Goal: Find specific page/section: Find specific page/section

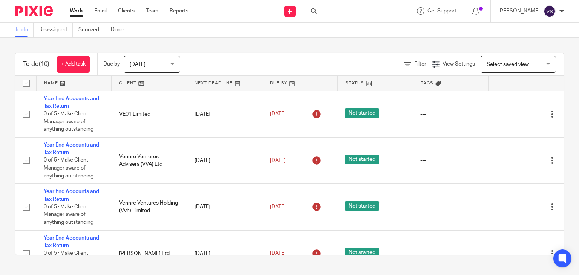
click at [323, 12] on div at bounding box center [355, 11] width 105 height 22
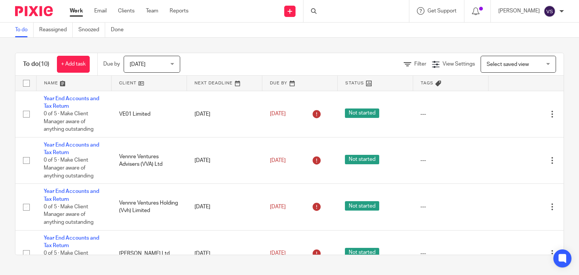
click at [323, 12] on div at bounding box center [355, 11] width 105 height 22
click at [316, 13] on icon at bounding box center [314, 11] width 6 height 6
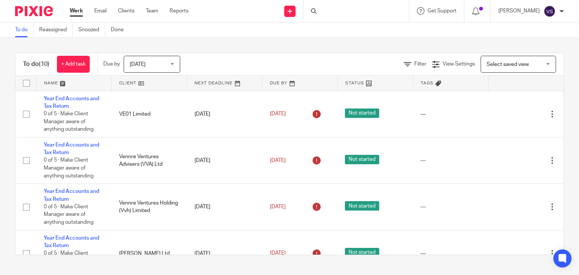
click at [316, 13] on icon at bounding box center [314, 11] width 6 height 6
click at [324, 6] on div at bounding box center [355, 11] width 105 height 22
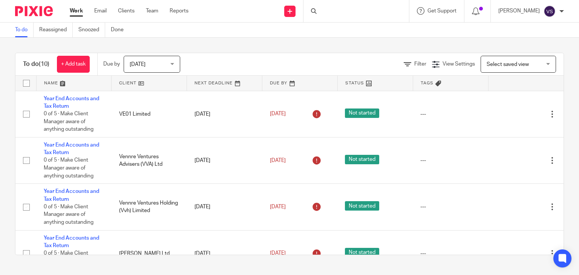
click at [324, 6] on div at bounding box center [355, 11] width 105 height 22
click at [326, 12] on div at bounding box center [355, 11] width 105 height 22
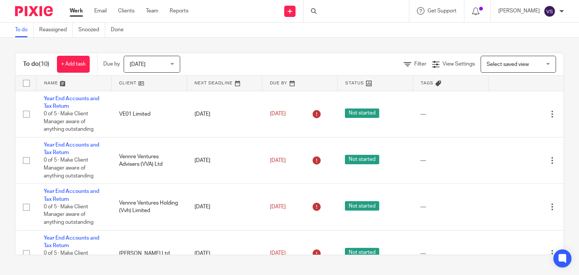
click at [326, 12] on div at bounding box center [355, 11] width 105 height 22
click at [341, 12] on div at bounding box center [355, 11] width 105 height 22
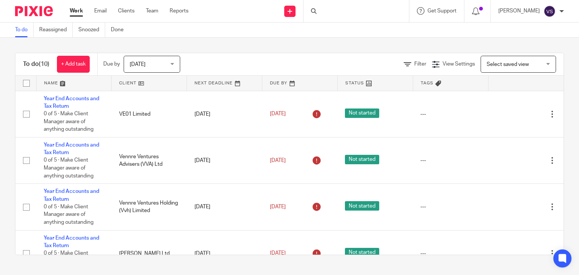
click at [341, 12] on div at bounding box center [355, 11] width 105 height 22
click at [327, 10] on input "Search" at bounding box center [352, 12] width 68 height 7
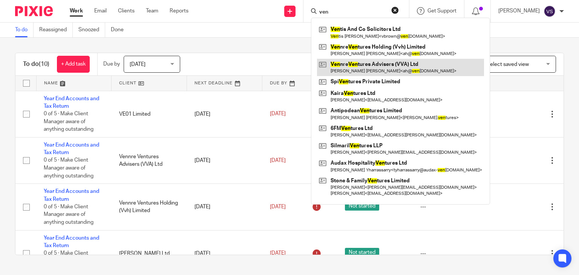
type input "ven"
click at [376, 64] on link at bounding box center [400, 67] width 167 height 17
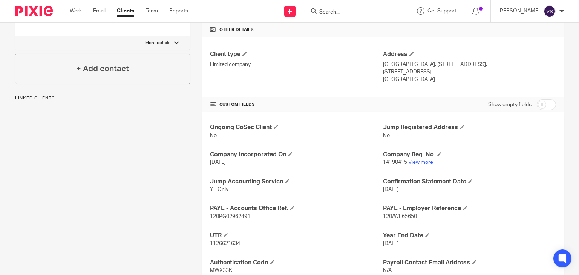
scroll to position [179, 0]
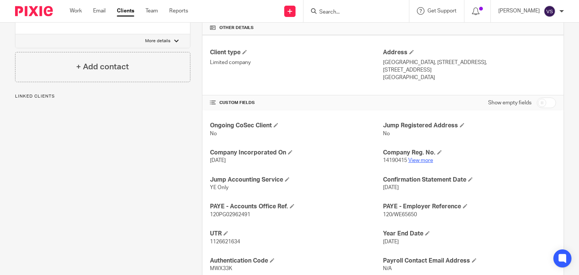
click at [414, 159] on link "View more" at bounding box center [420, 160] width 25 height 5
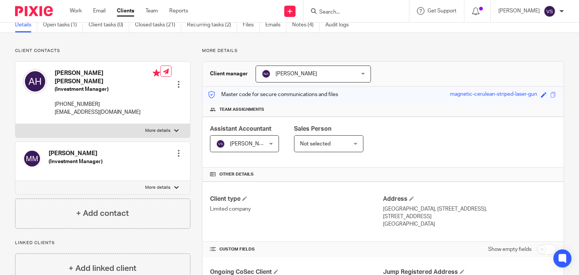
scroll to position [0, 0]
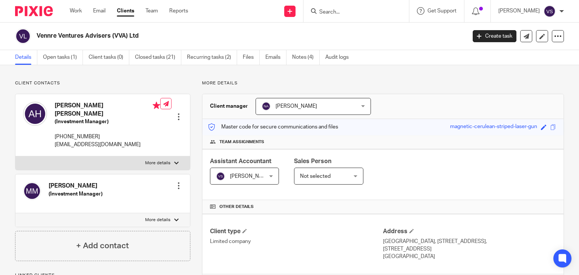
click at [328, 11] on input "Search" at bounding box center [352, 12] width 68 height 7
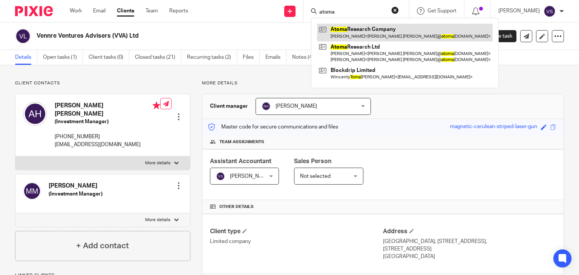
type input "atoma"
click at [352, 31] on link at bounding box center [405, 32] width 176 height 17
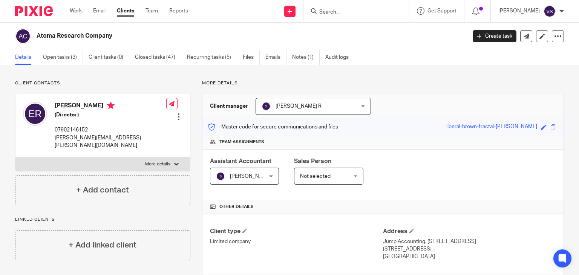
click at [328, 13] on input "Search" at bounding box center [352, 12] width 68 height 7
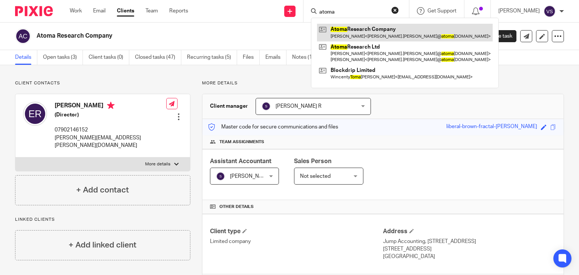
type input "atoma"
click at [365, 32] on link at bounding box center [405, 32] width 176 height 17
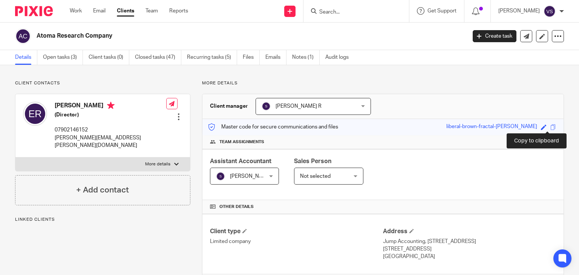
click at [550, 125] on span at bounding box center [553, 127] width 6 height 6
click at [550, 126] on span at bounding box center [553, 127] width 6 height 6
